Goal: Obtain resource: Download file/media

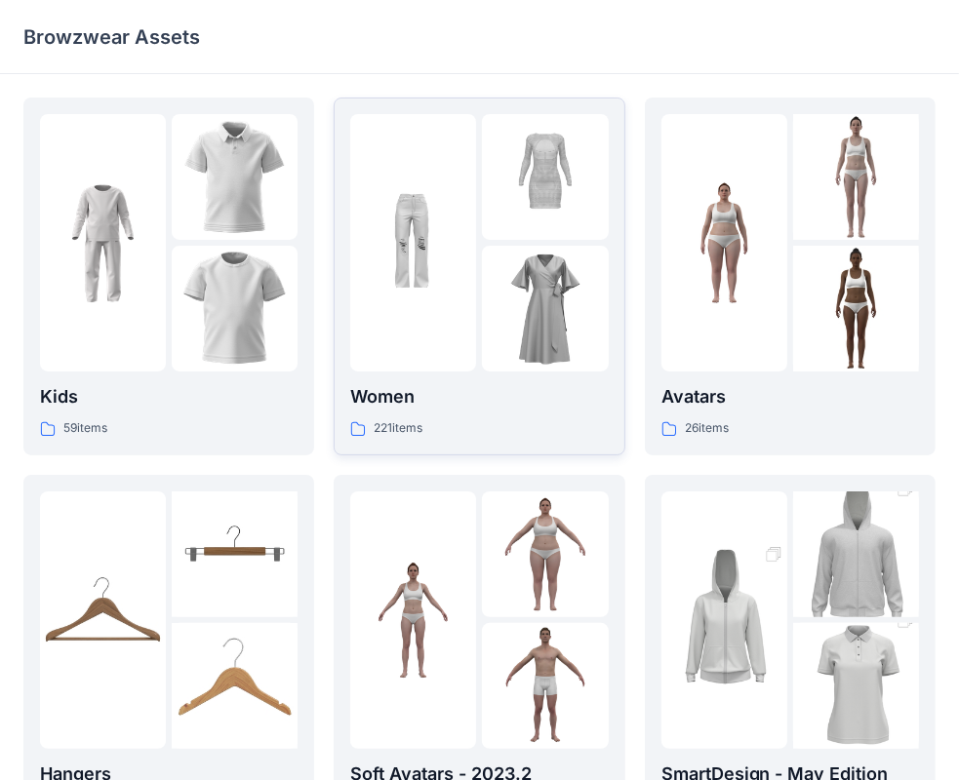
click at [538, 269] on img at bounding box center [545, 309] width 126 height 126
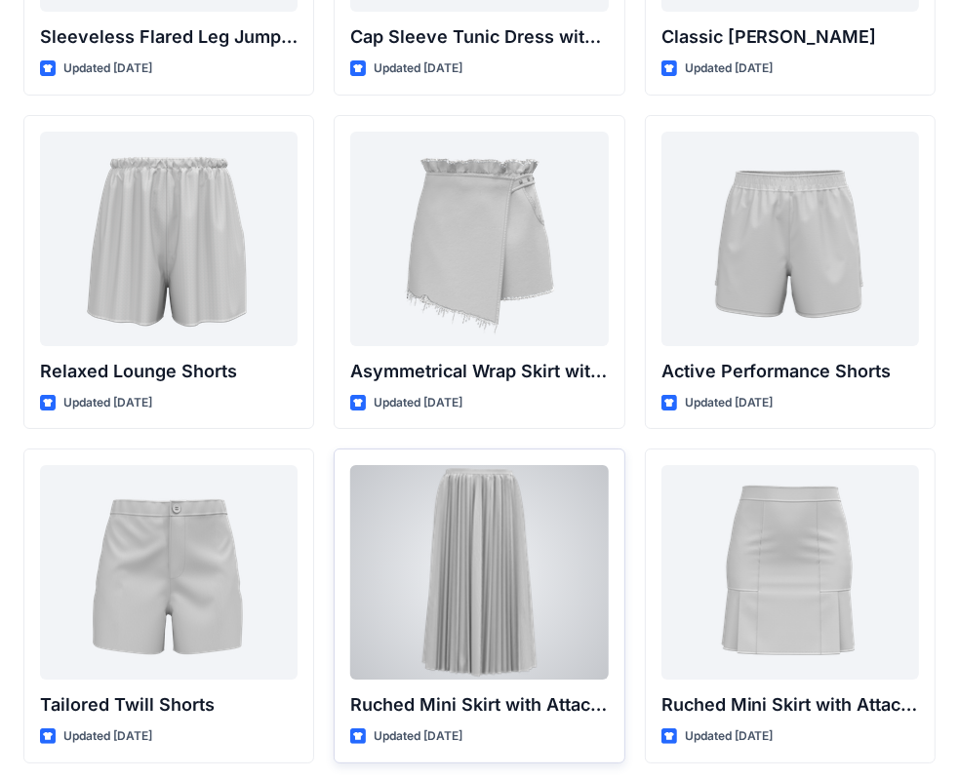
scroll to position [4669, 0]
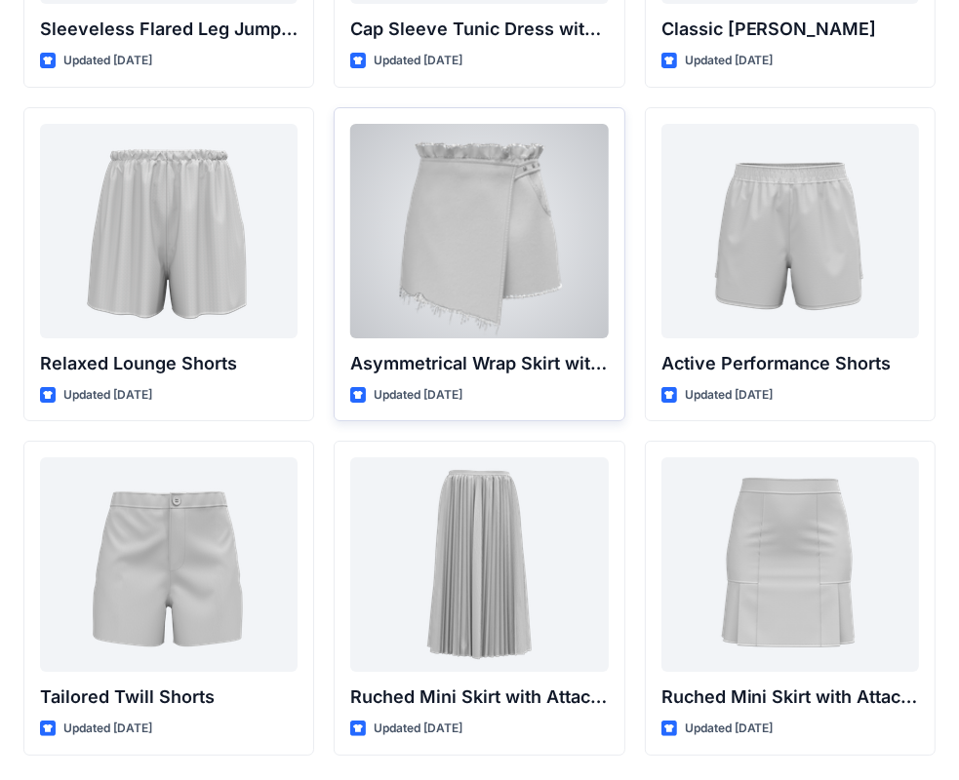
click at [382, 244] on div at bounding box center [479, 231] width 258 height 215
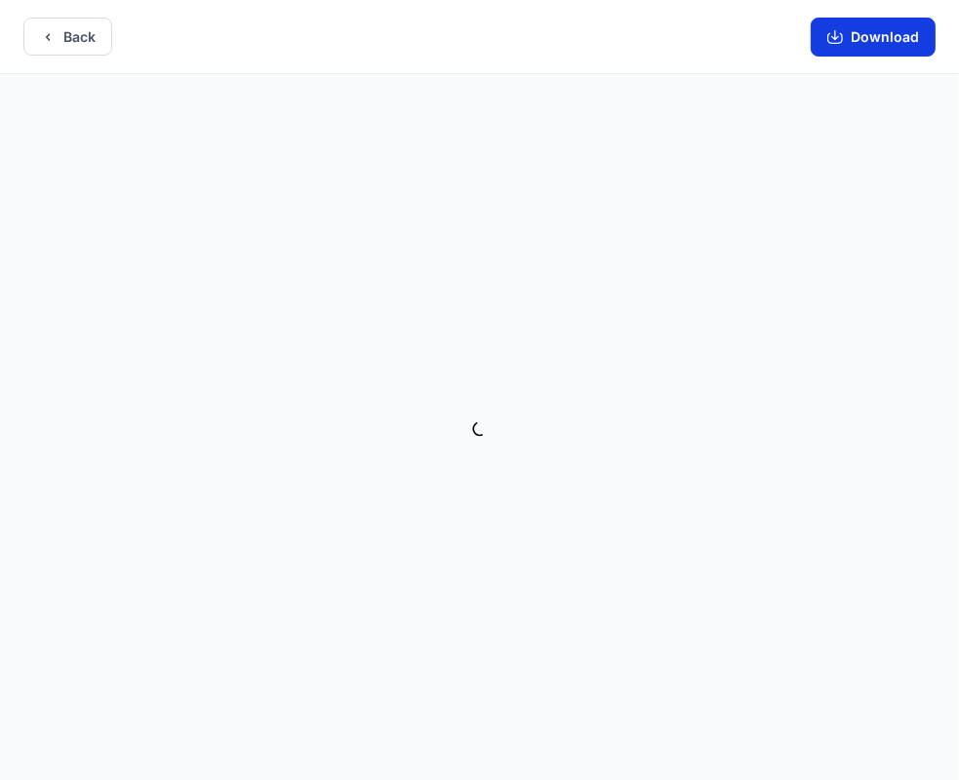
click at [877, 32] on button "Download" at bounding box center [873, 37] width 125 height 39
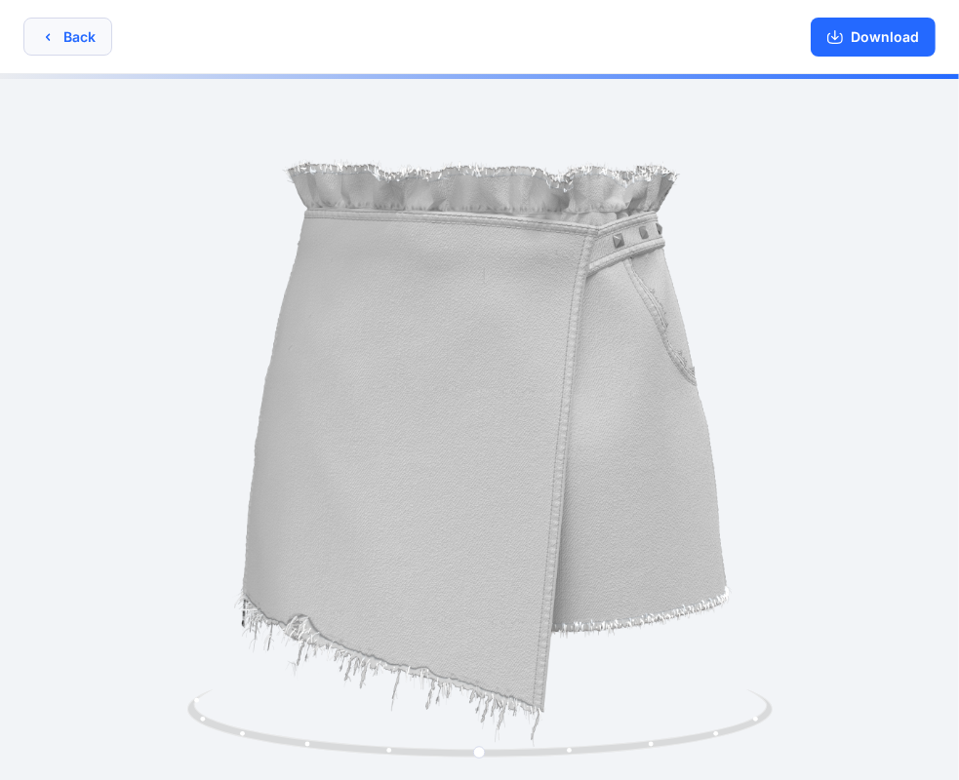
click at [59, 31] on button "Back" at bounding box center [67, 37] width 89 height 38
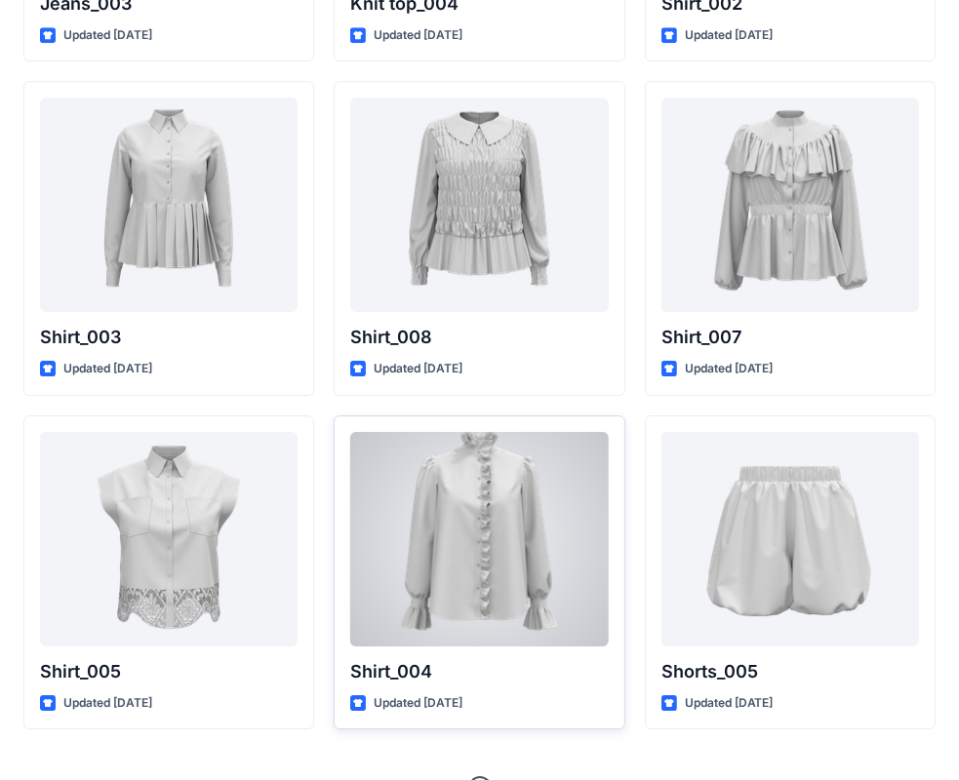
scroll to position [8747, 0]
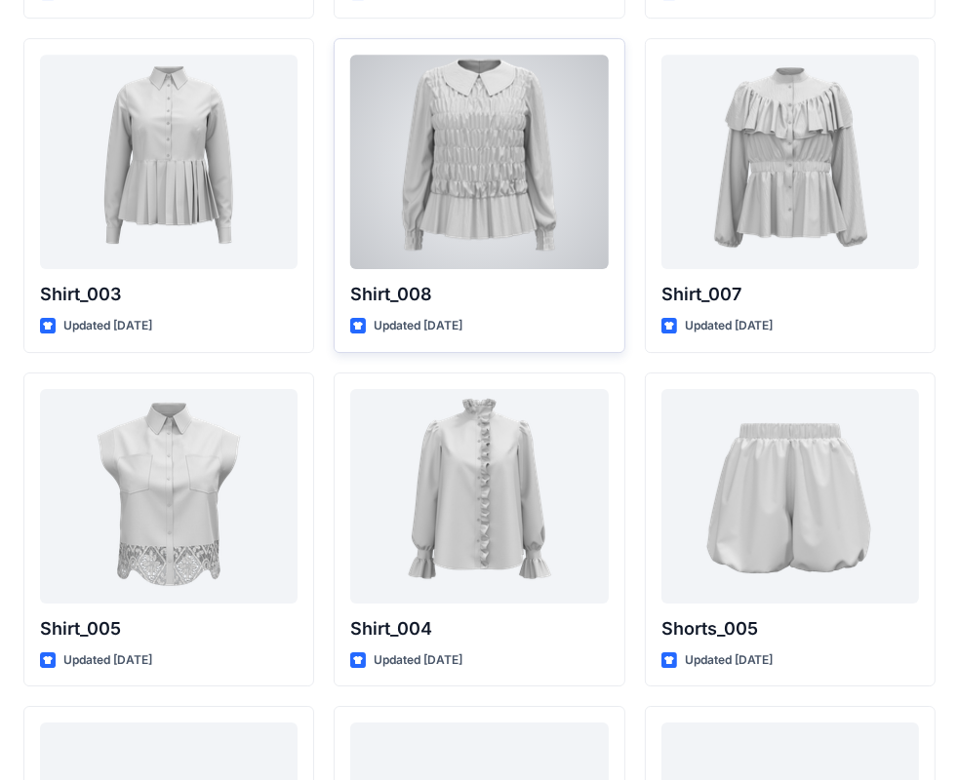
click at [469, 194] on div at bounding box center [479, 162] width 258 height 215
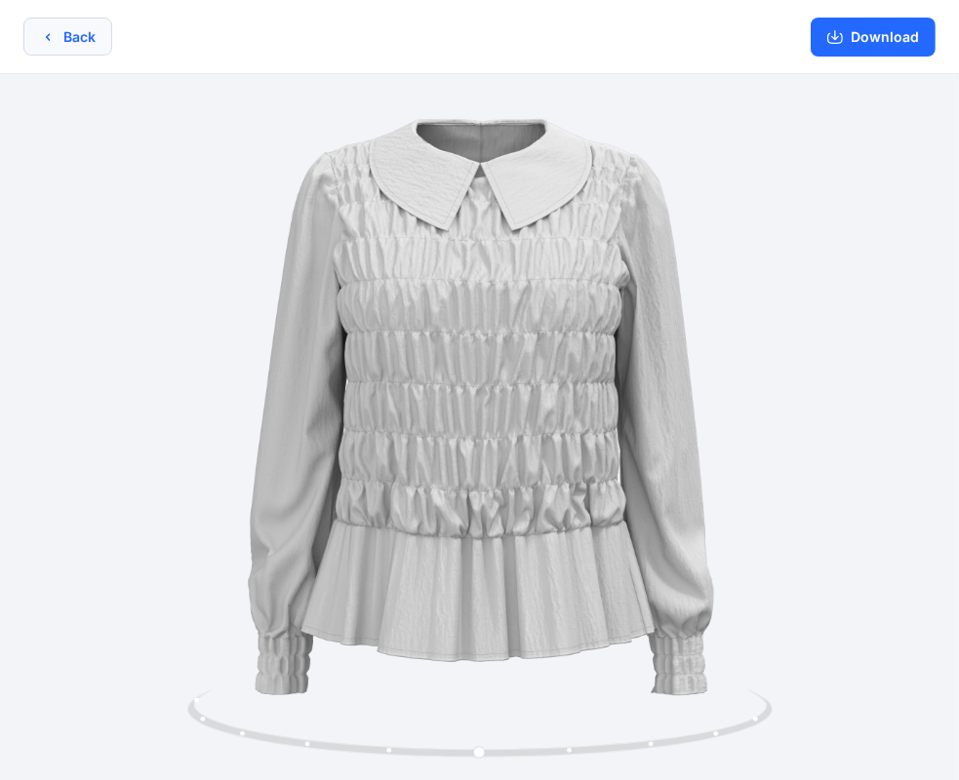
click at [60, 28] on button "Back" at bounding box center [67, 37] width 89 height 38
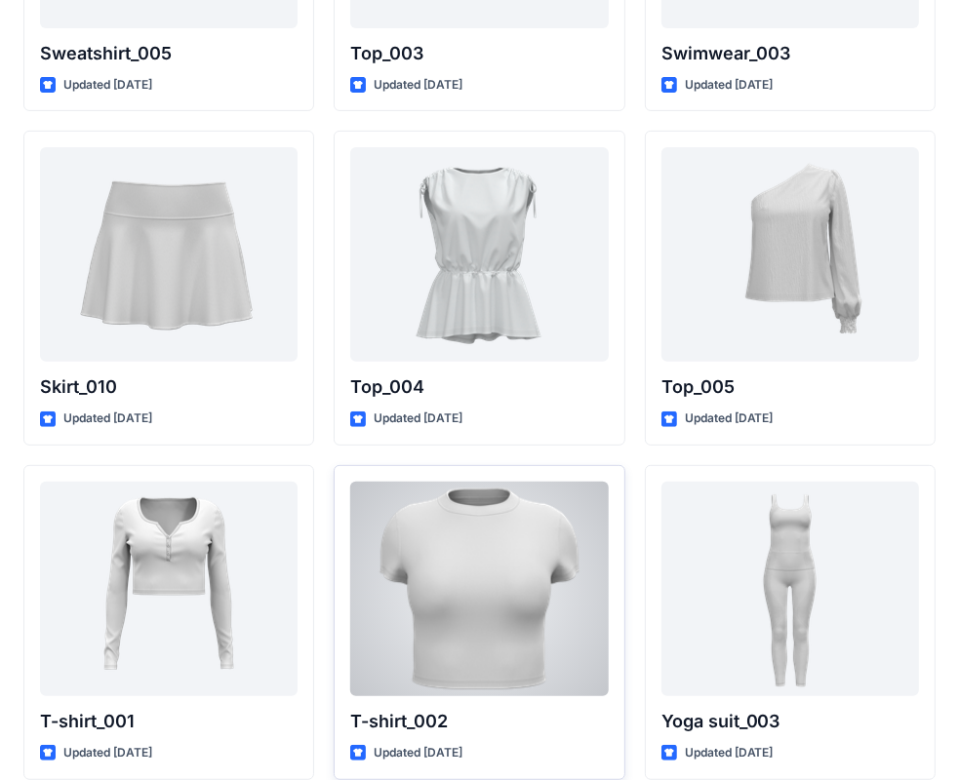
scroll to position [10084, 0]
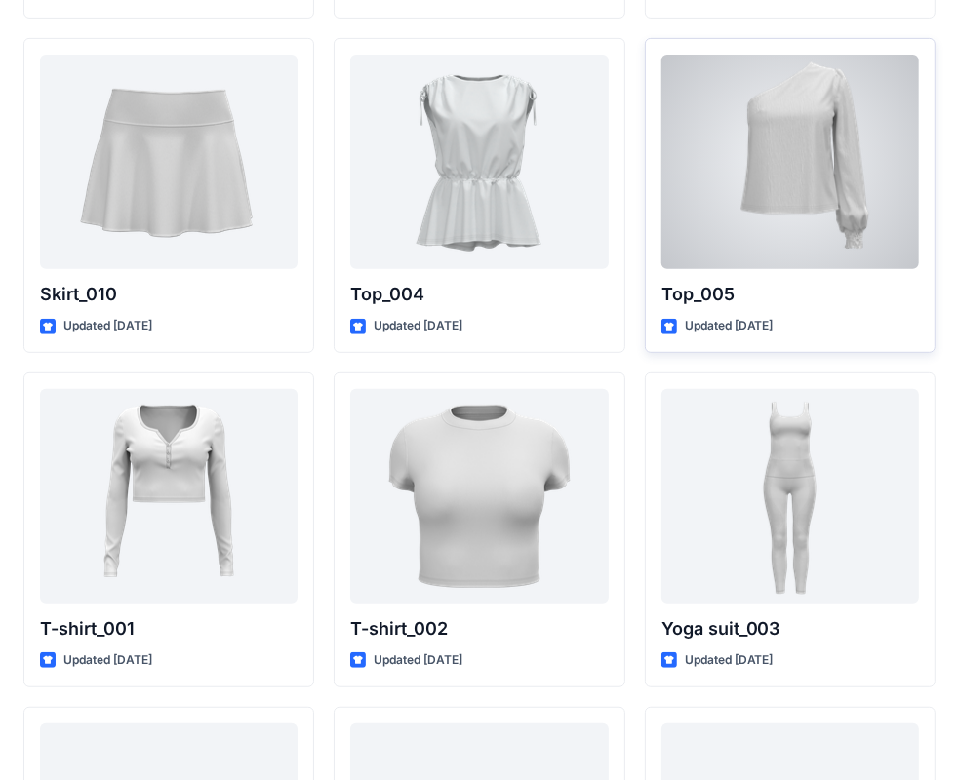
click at [836, 125] on div at bounding box center [790, 162] width 258 height 215
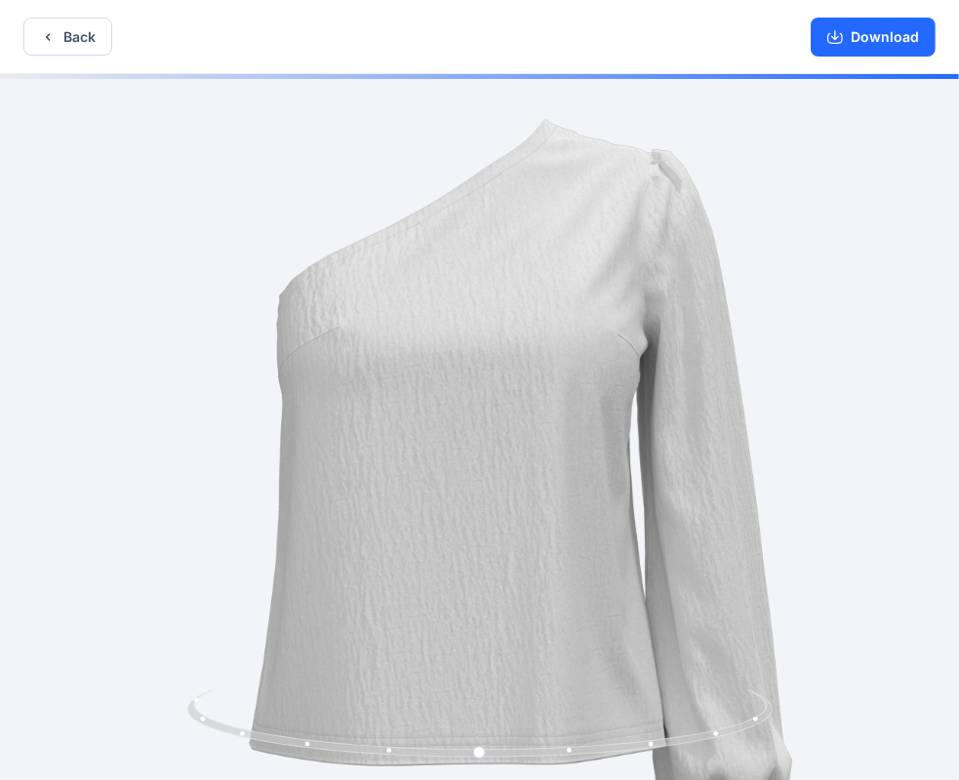
drag, startPoint x: 460, startPoint y: 203, endPoint x: 316, endPoint y: 465, distance: 299.5
click at [325, 459] on img at bounding box center [458, 545] width 1002 height 1002
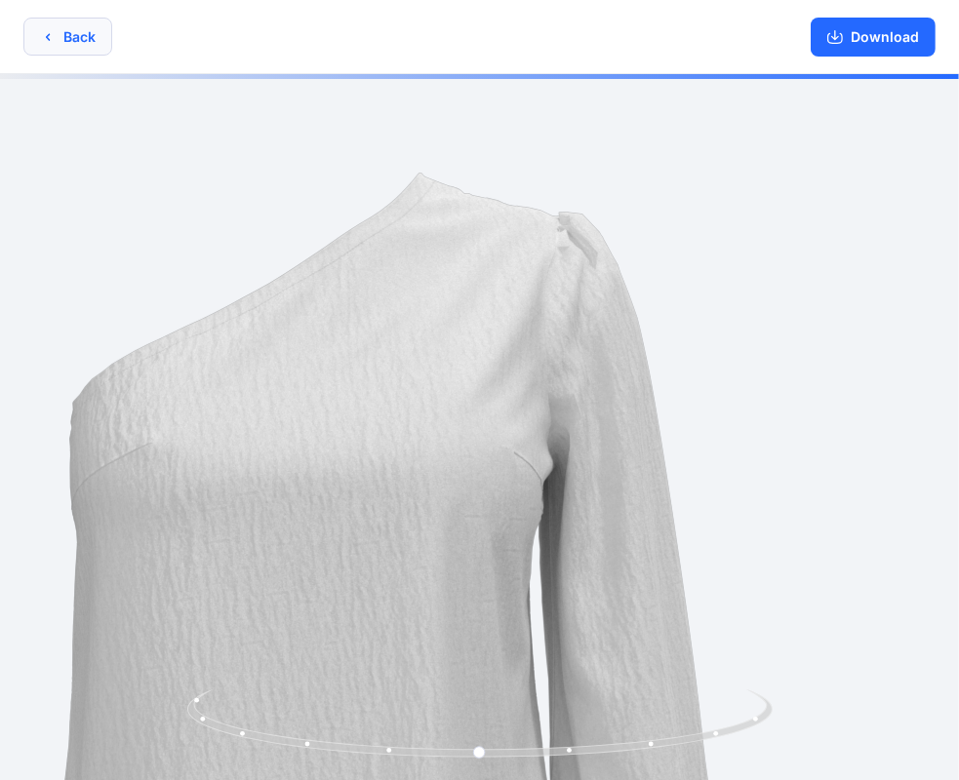
click at [54, 29] on icon "button" at bounding box center [48, 37] width 16 height 16
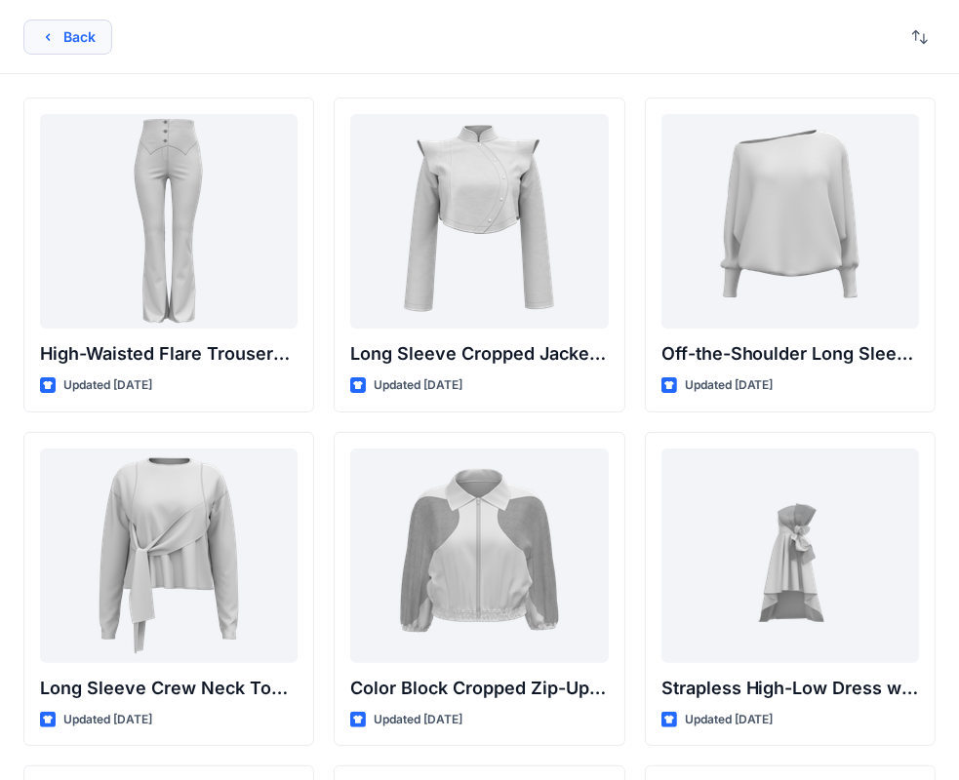
click at [60, 37] on button "Back" at bounding box center [67, 37] width 89 height 35
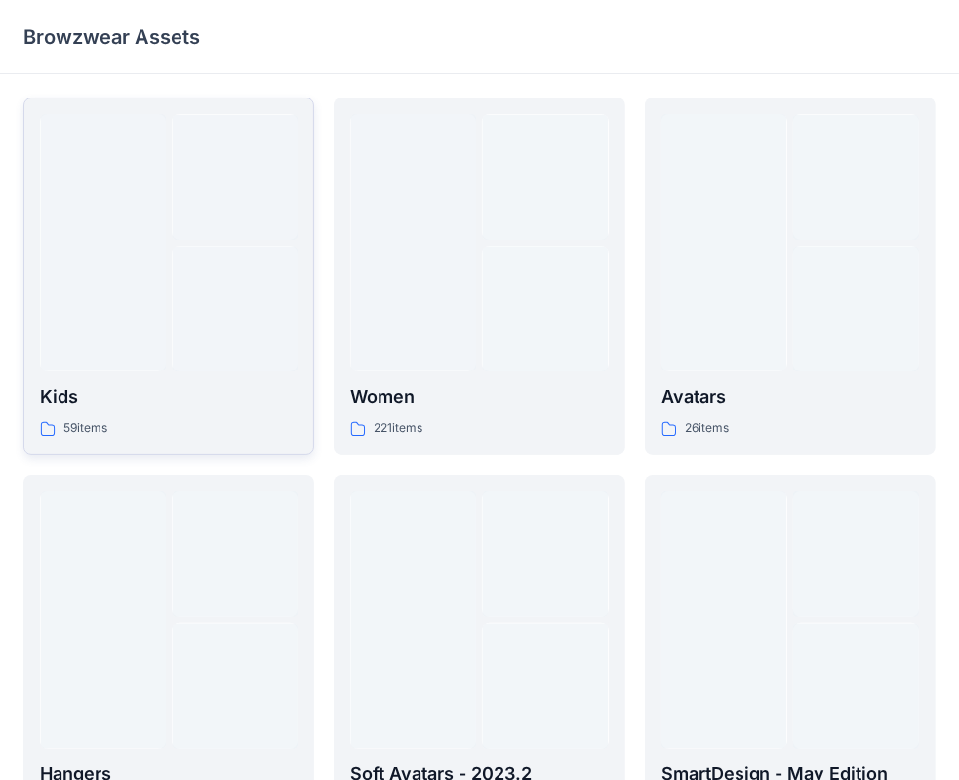
click at [160, 267] on div at bounding box center [103, 243] width 126 height 258
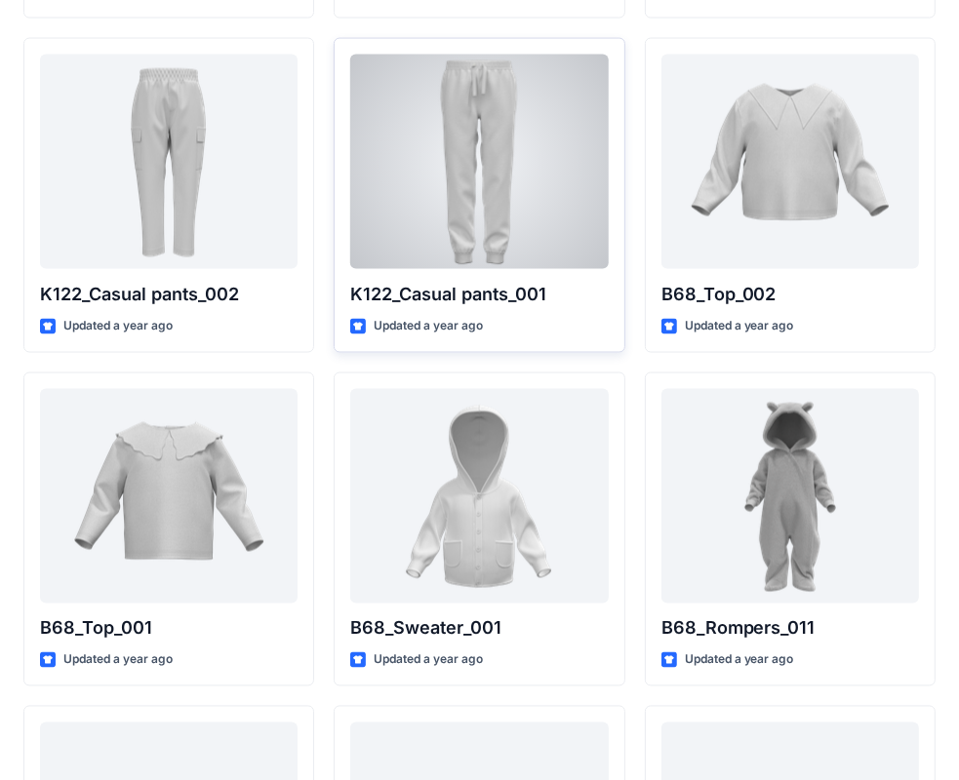
scroll to position [2162, 0]
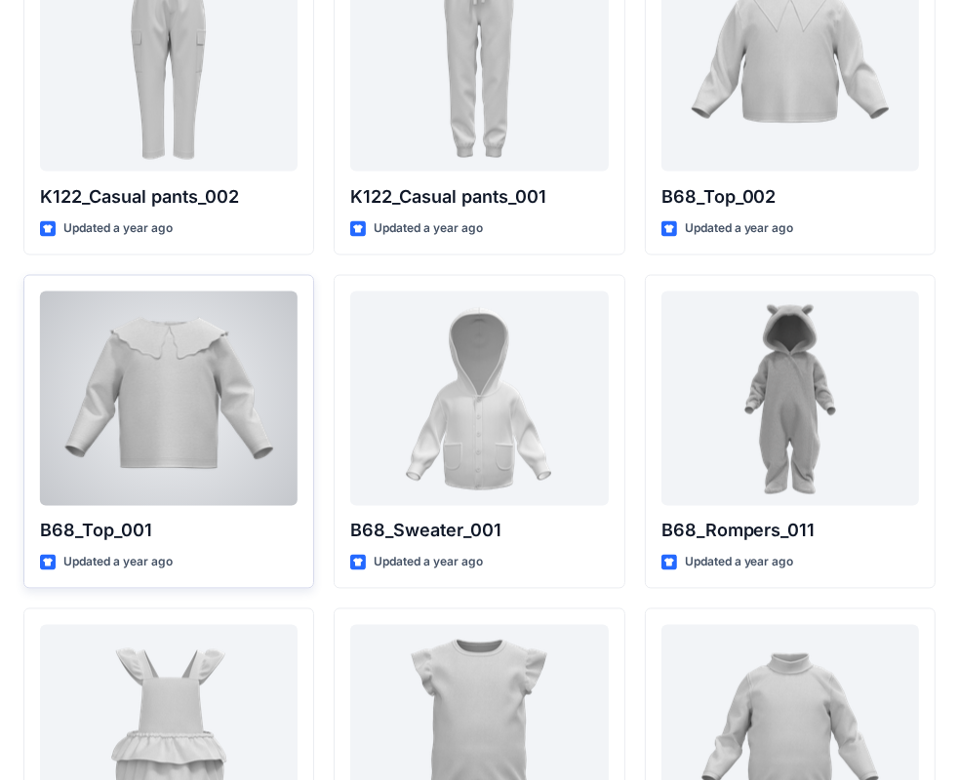
click at [206, 367] on div at bounding box center [169, 399] width 258 height 215
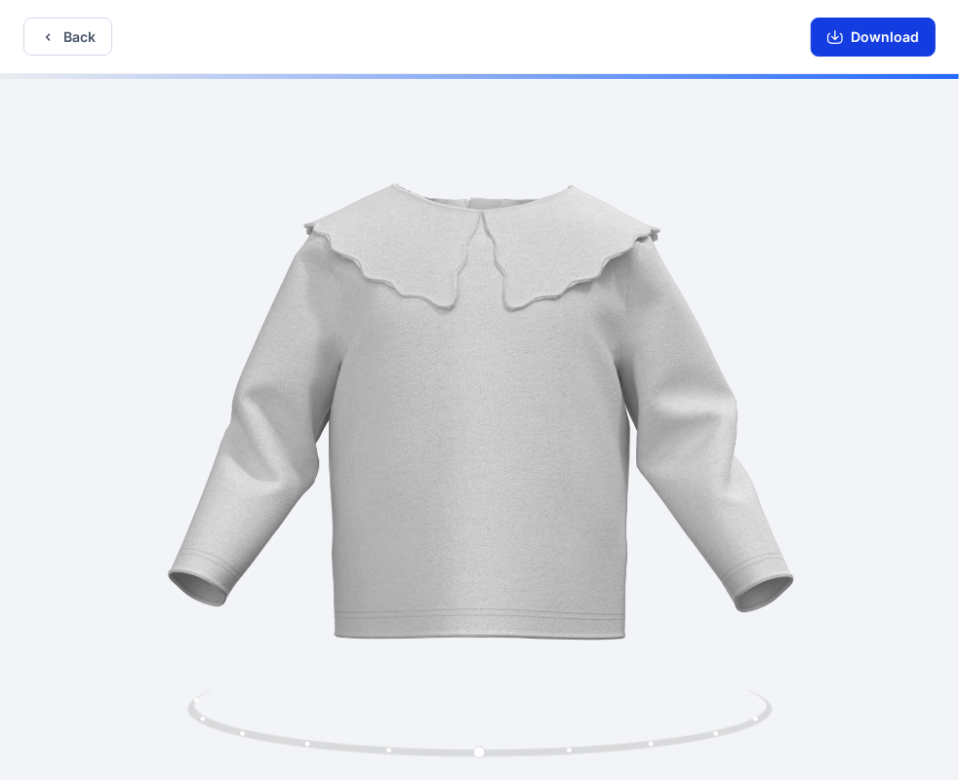
click at [866, 29] on button "Download" at bounding box center [873, 37] width 125 height 39
click at [68, 32] on button "Back" at bounding box center [67, 37] width 89 height 38
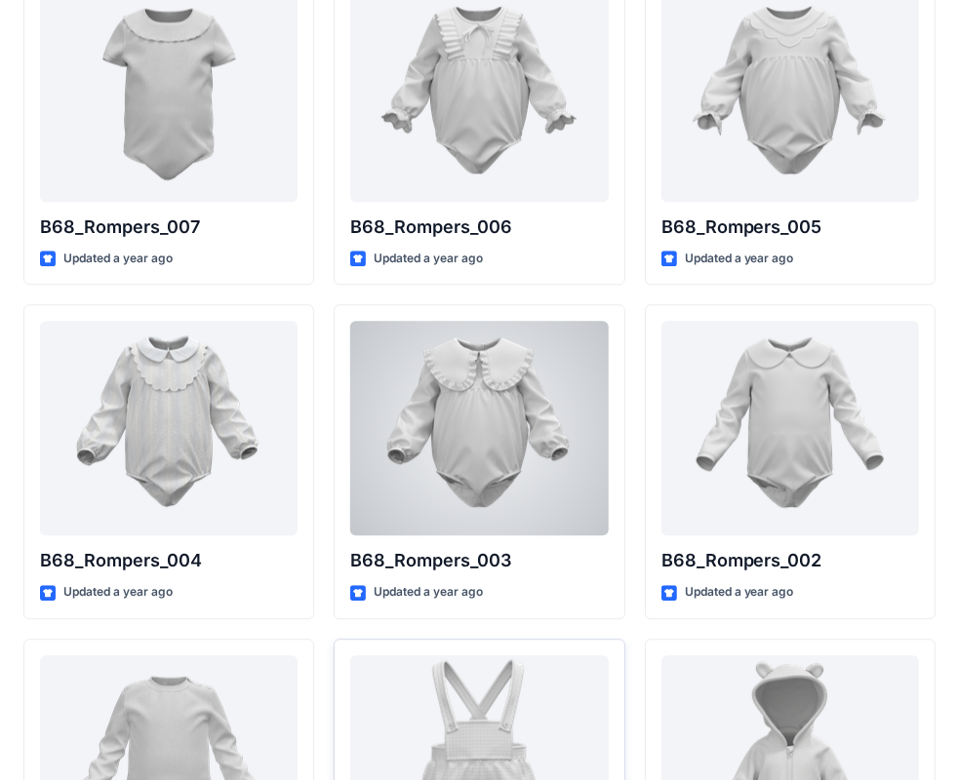
scroll to position [3401, 0]
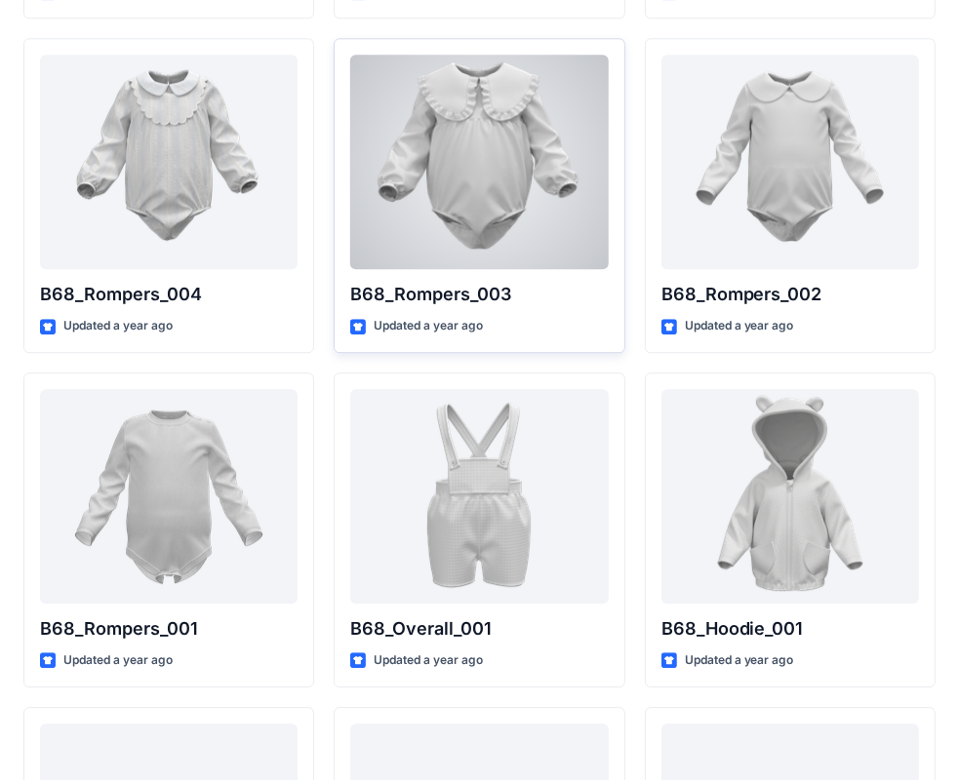
click at [468, 177] on div at bounding box center [479, 162] width 258 height 215
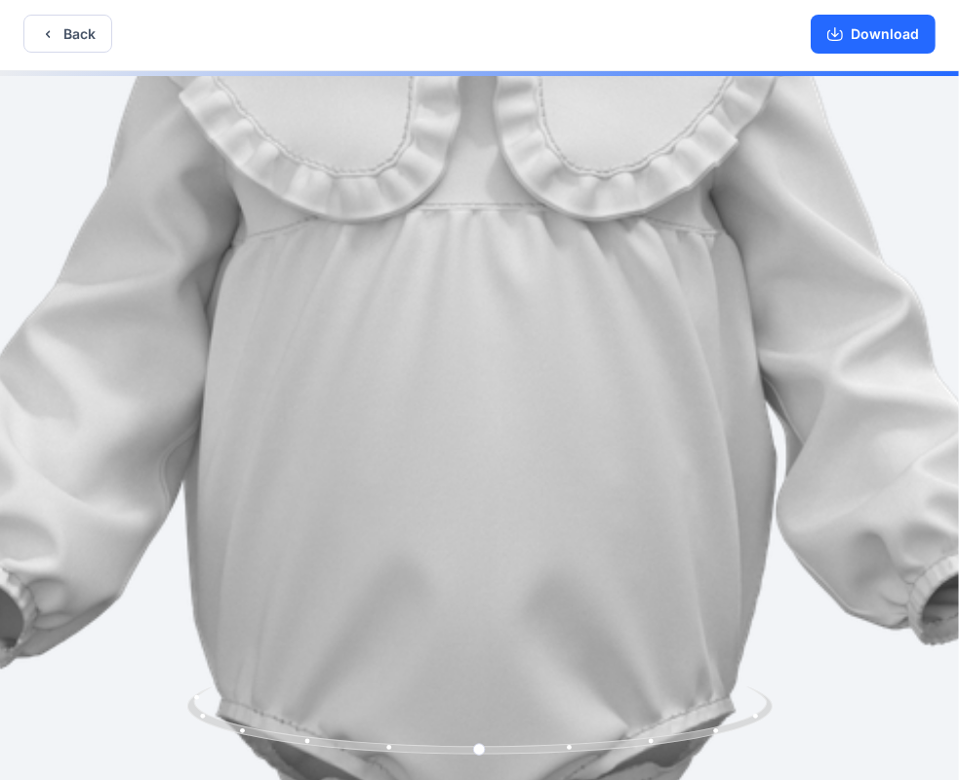
scroll to position [4, 0]
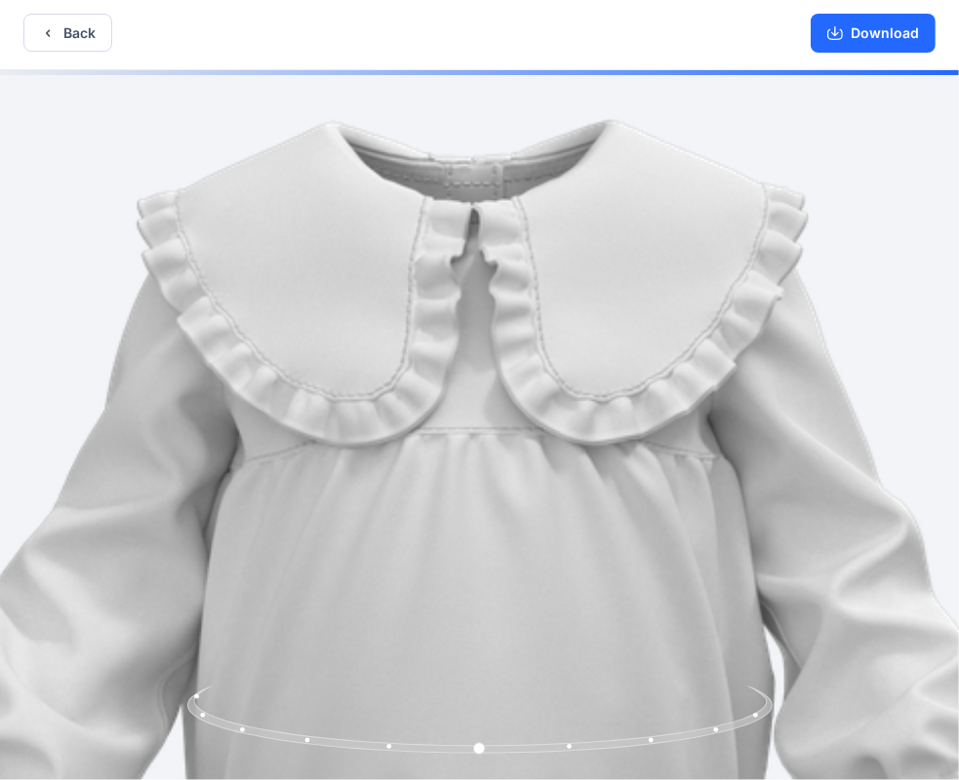
drag, startPoint x: 406, startPoint y: 210, endPoint x: 403, endPoint y: 437, distance: 227.3
click at [403, 437] on img at bounding box center [474, 673] width 1306 height 1306
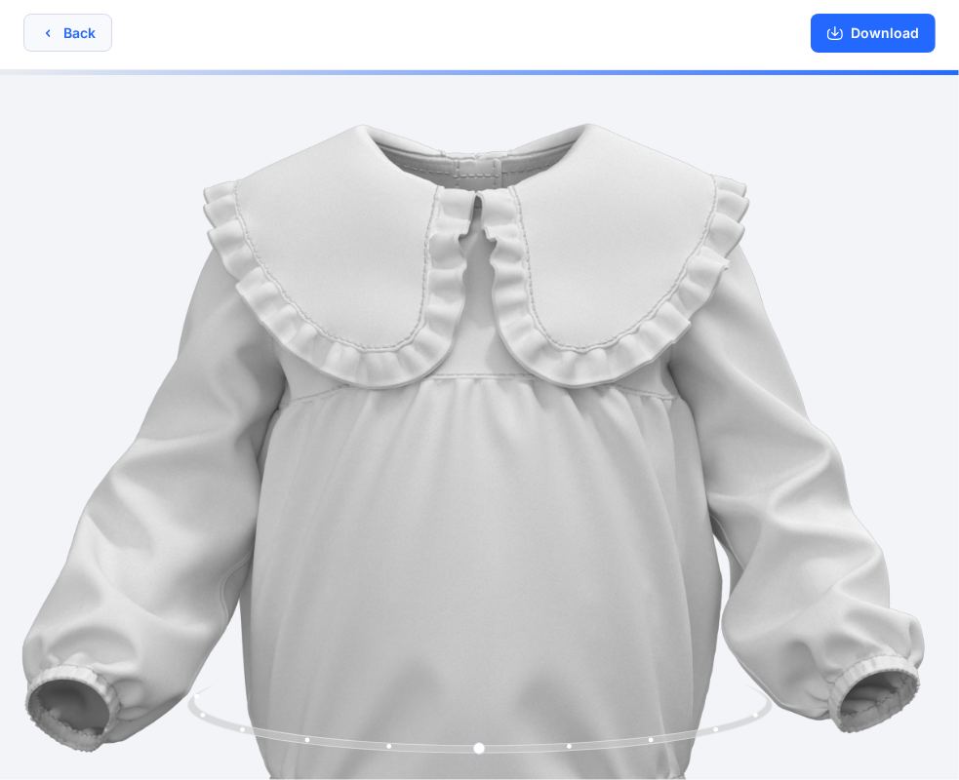
click at [45, 25] on icon "button" at bounding box center [48, 33] width 16 height 16
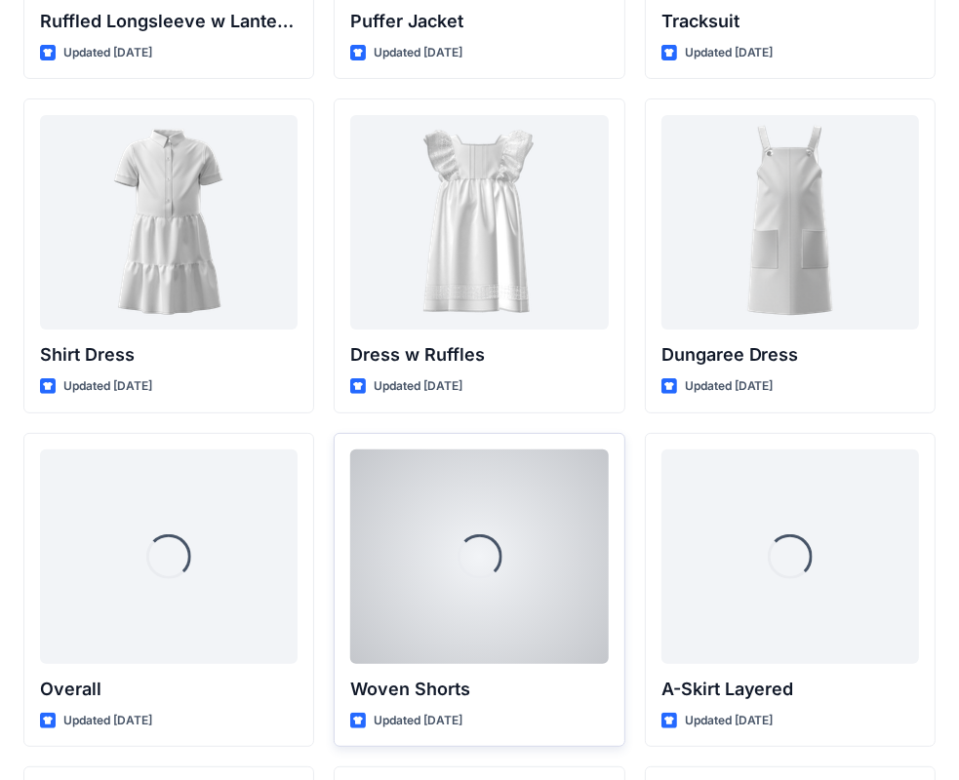
scroll to position [5225, 0]
